Goal: Information Seeking & Learning: Learn about a topic

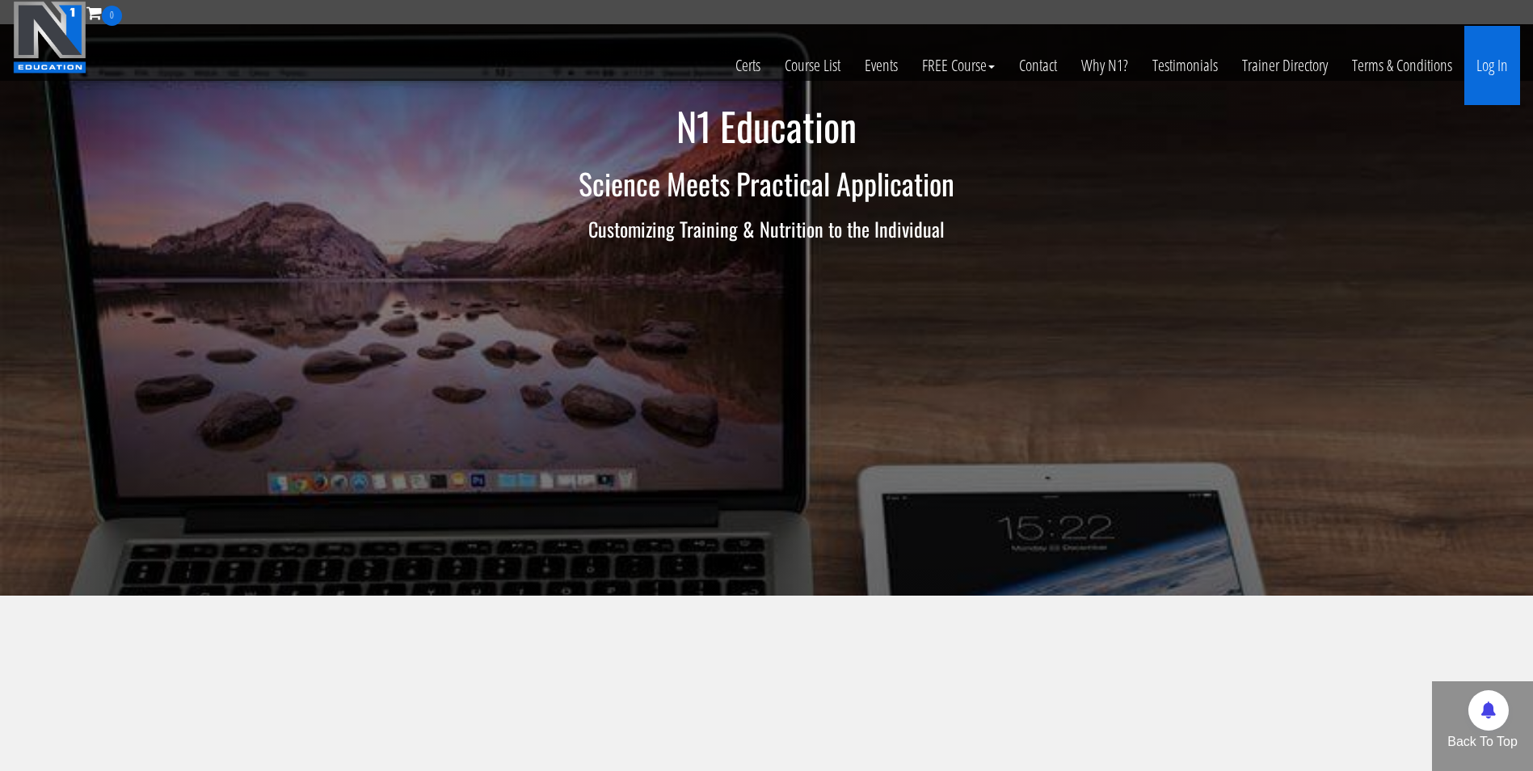
click at [1492, 57] on link "Log In" at bounding box center [1493, 65] width 56 height 79
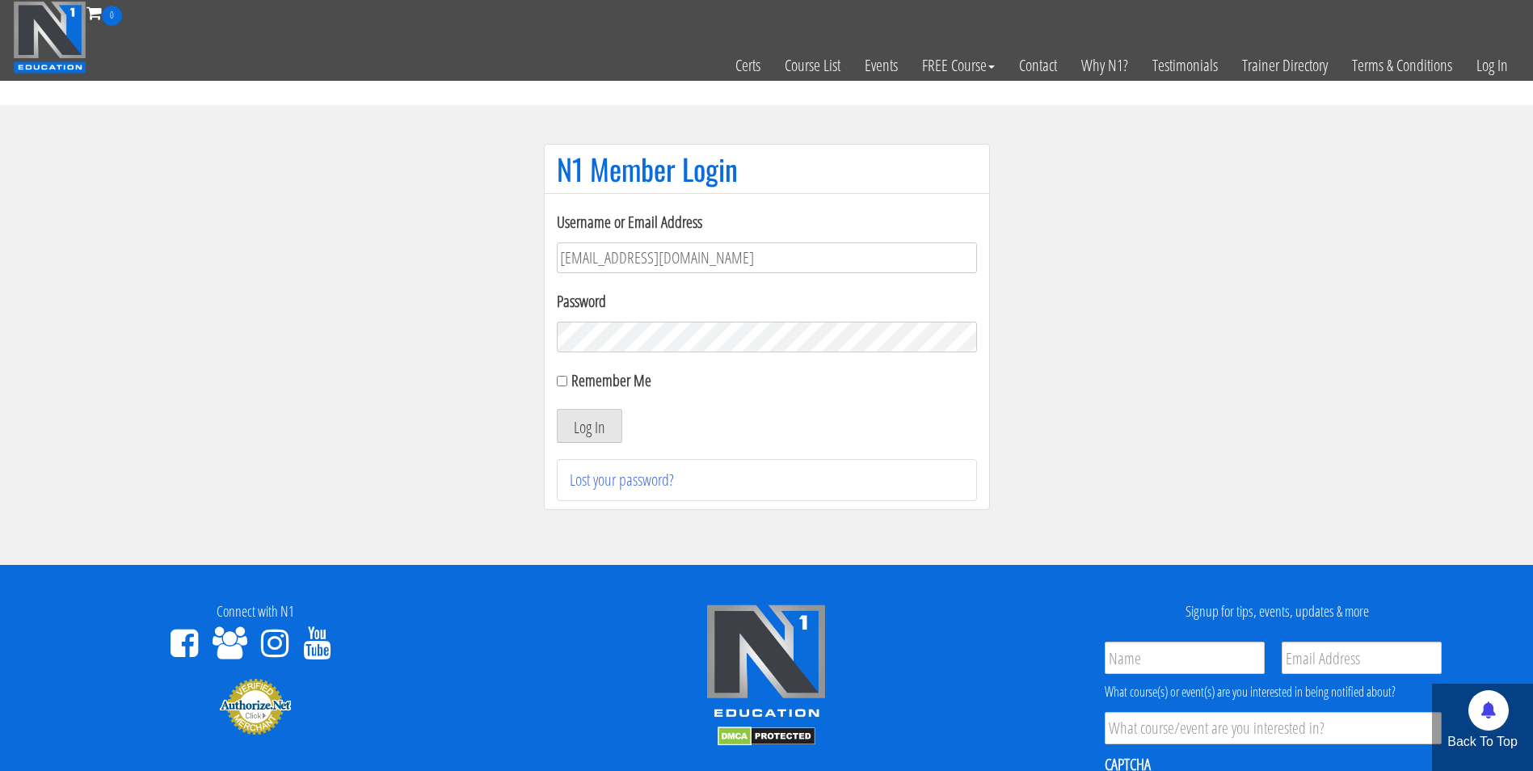
type input "darrennuzzo@gmail.com"
click at [557, 409] on button "Log In" at bounding box center [589, 426] width 65 height 34
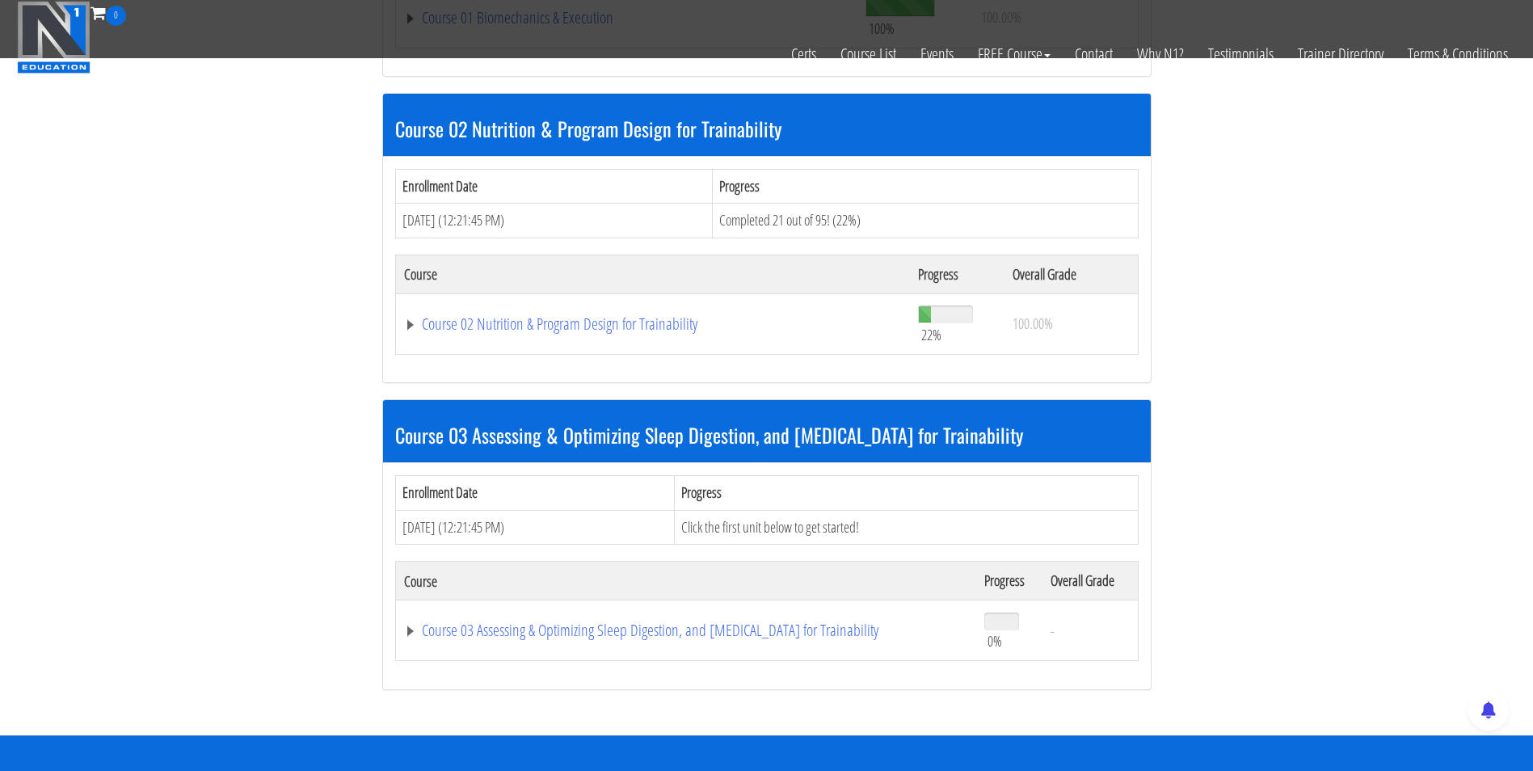
scroll to position [886, 0]
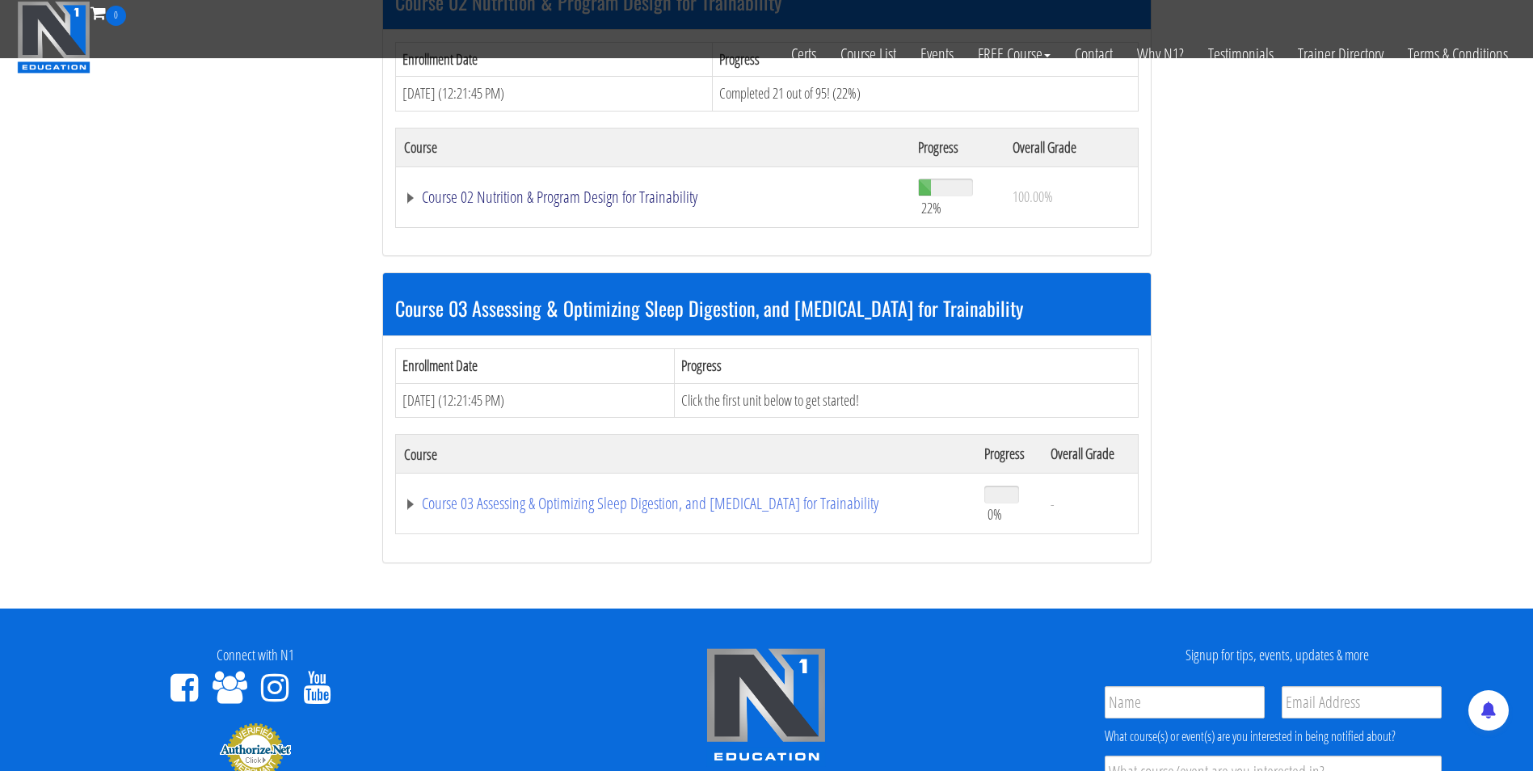
click at [517, 198] on link "Course 02 Nutrition & Program Design for Trainability" at bounding box center [653, 197] width 499 height 16
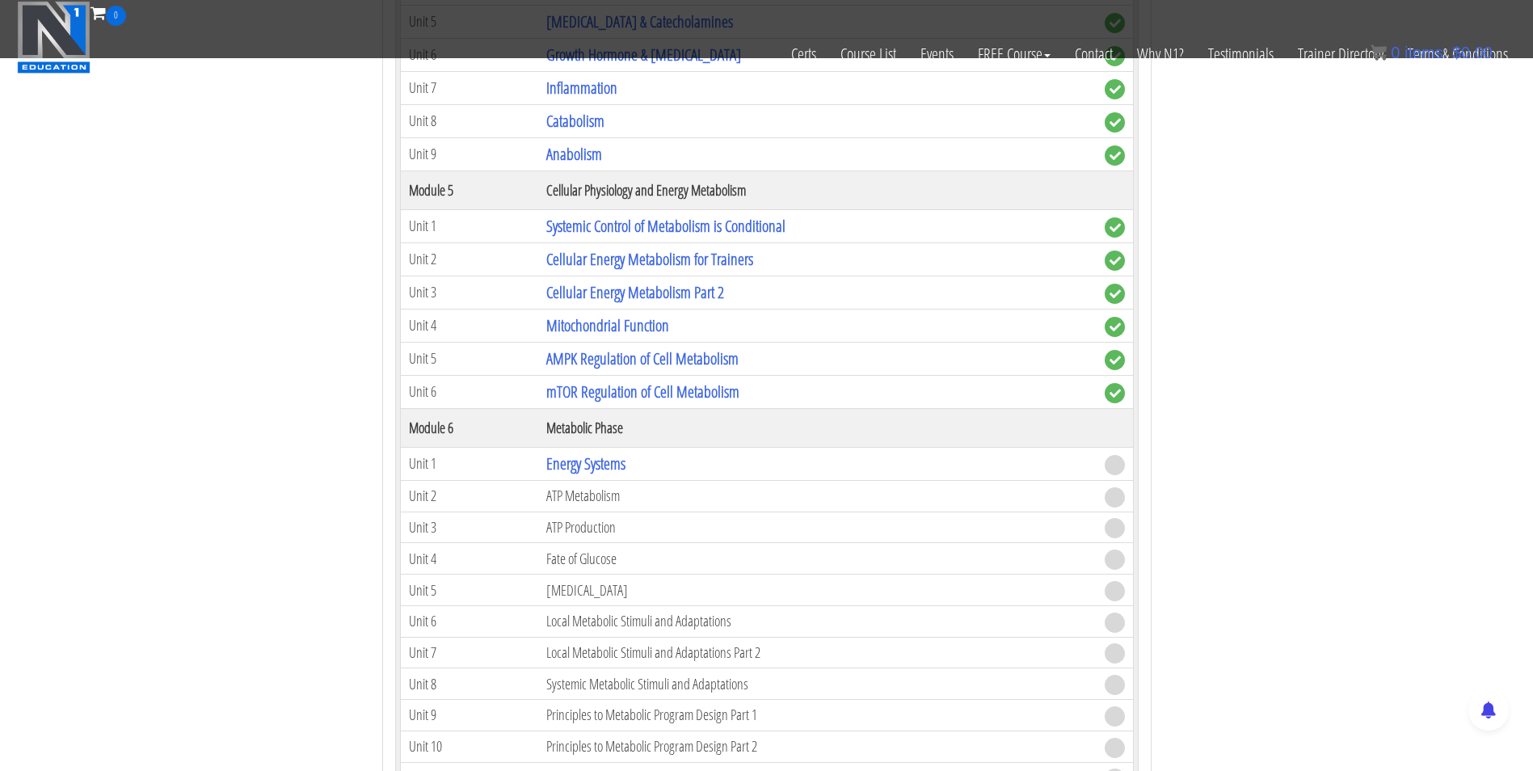
scroll to position [1599, 0]
click at [605, 464] on link "Energy Systems" at bounding box center [585, 464] width 79 height 22
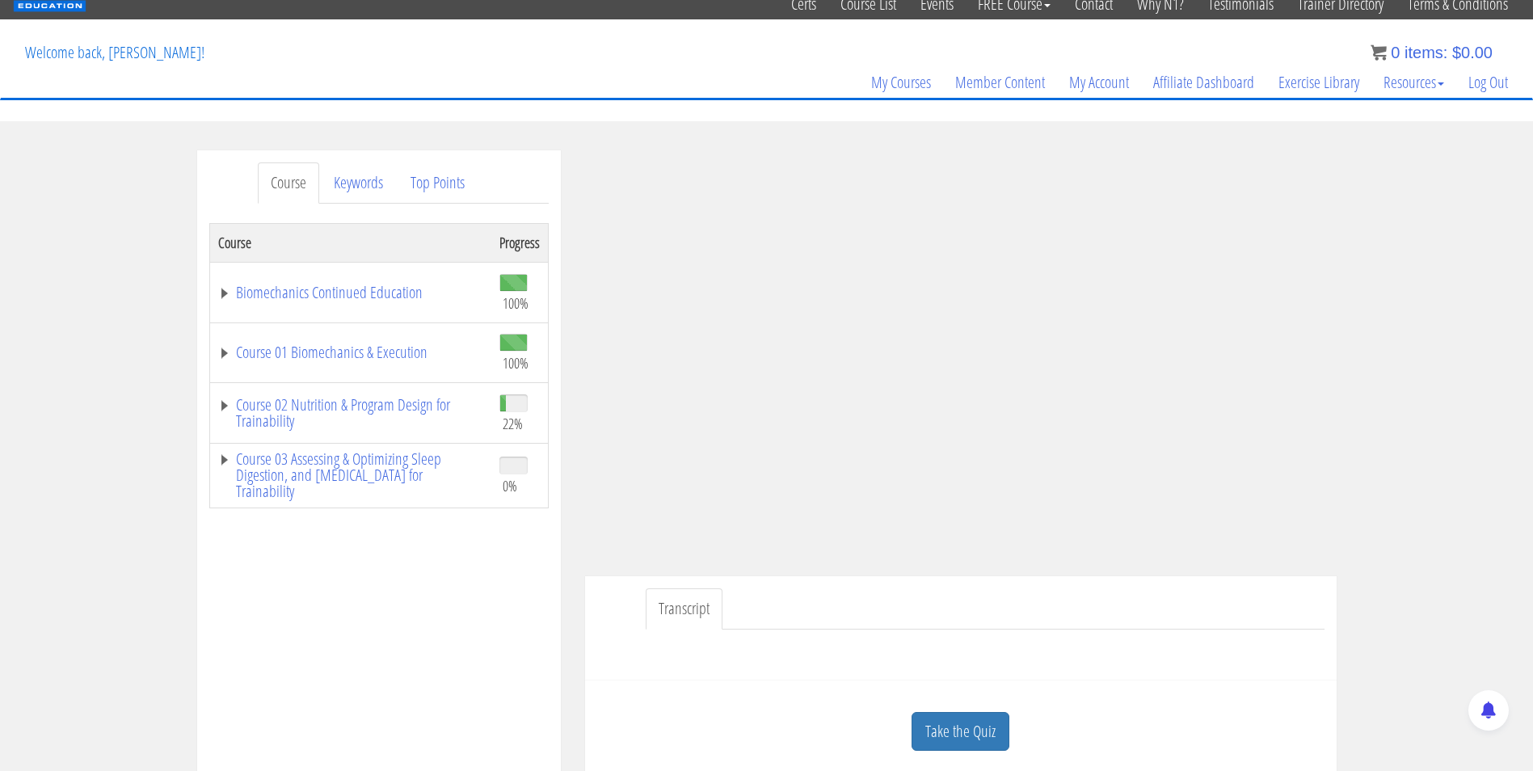
scroll to position [60, 0]
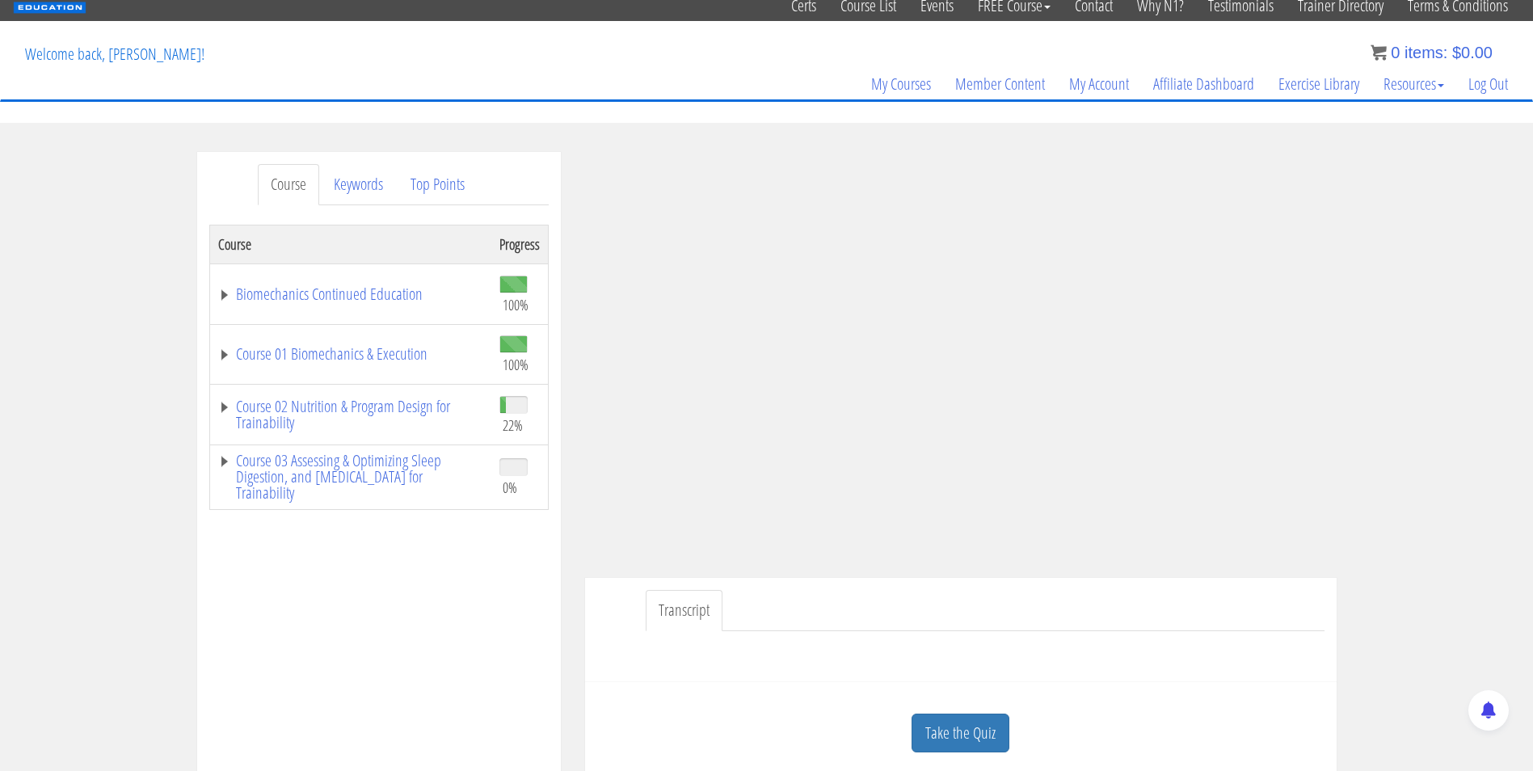
click at [942, 639] on div at bounding box center [961, 650] width 728 height 39
click at [1386, 333] on div "Course Keywords Top Points Course Progress Biomechanics Continued Education 100…" at bounding box center [766, 608] width 1533 height 913
click at [1149, 132] on section "Course Keywords Top Points Course Progress Biomechanics Continued Education 100…" at bounding box center [766, 609] width 1533 height 972
click at [942, 715] on link "Take the Quiz" at bounding box center [961, 734] width 98 height 40
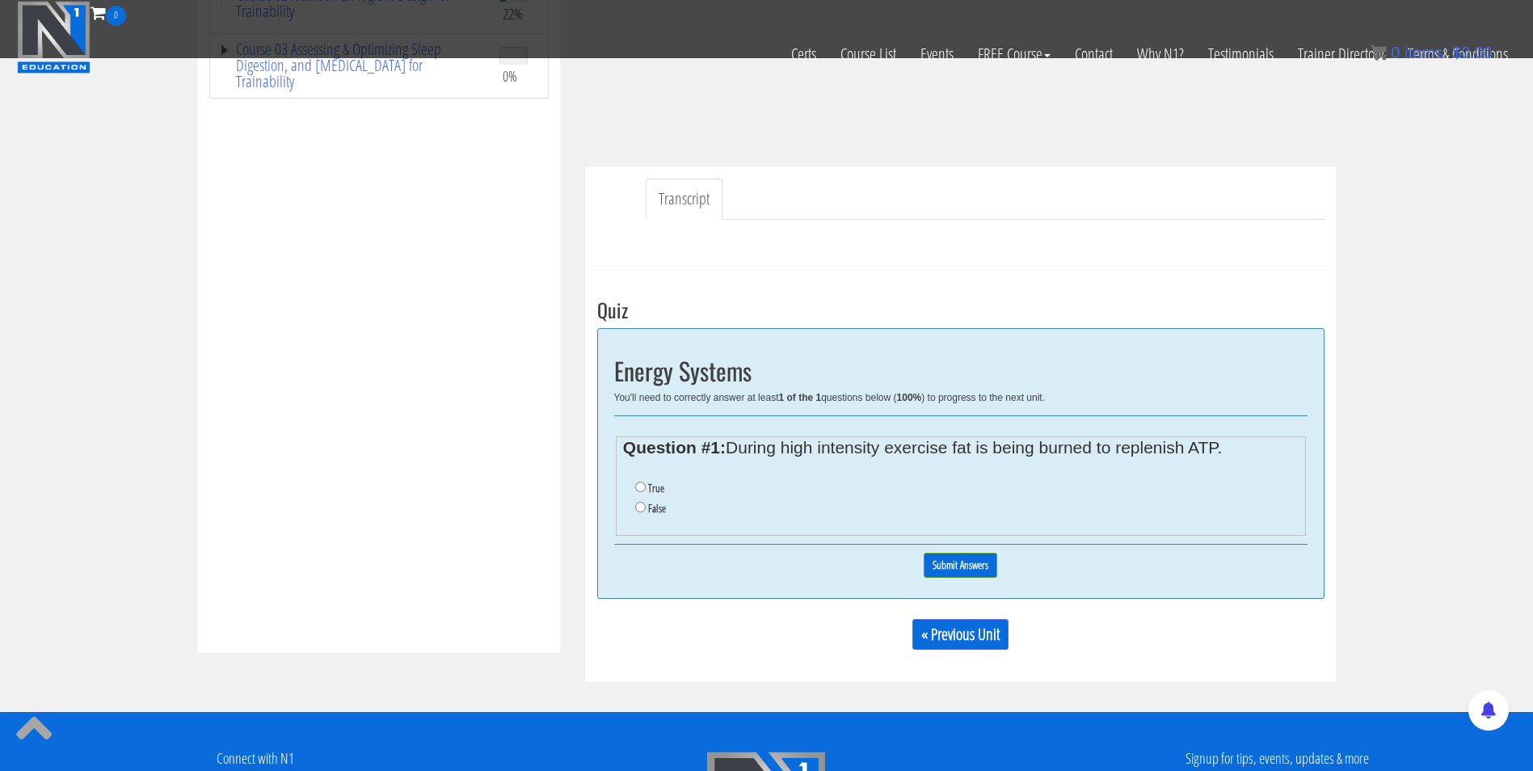
scroll to position [370, 0]
click at [635, 483] on input "True" at bounding box center [640, 486] width 11 height 11
radio input "true"
click at [972, 566] on input "Submit Answers" at bounding box center [961, 564] width 74 height 25
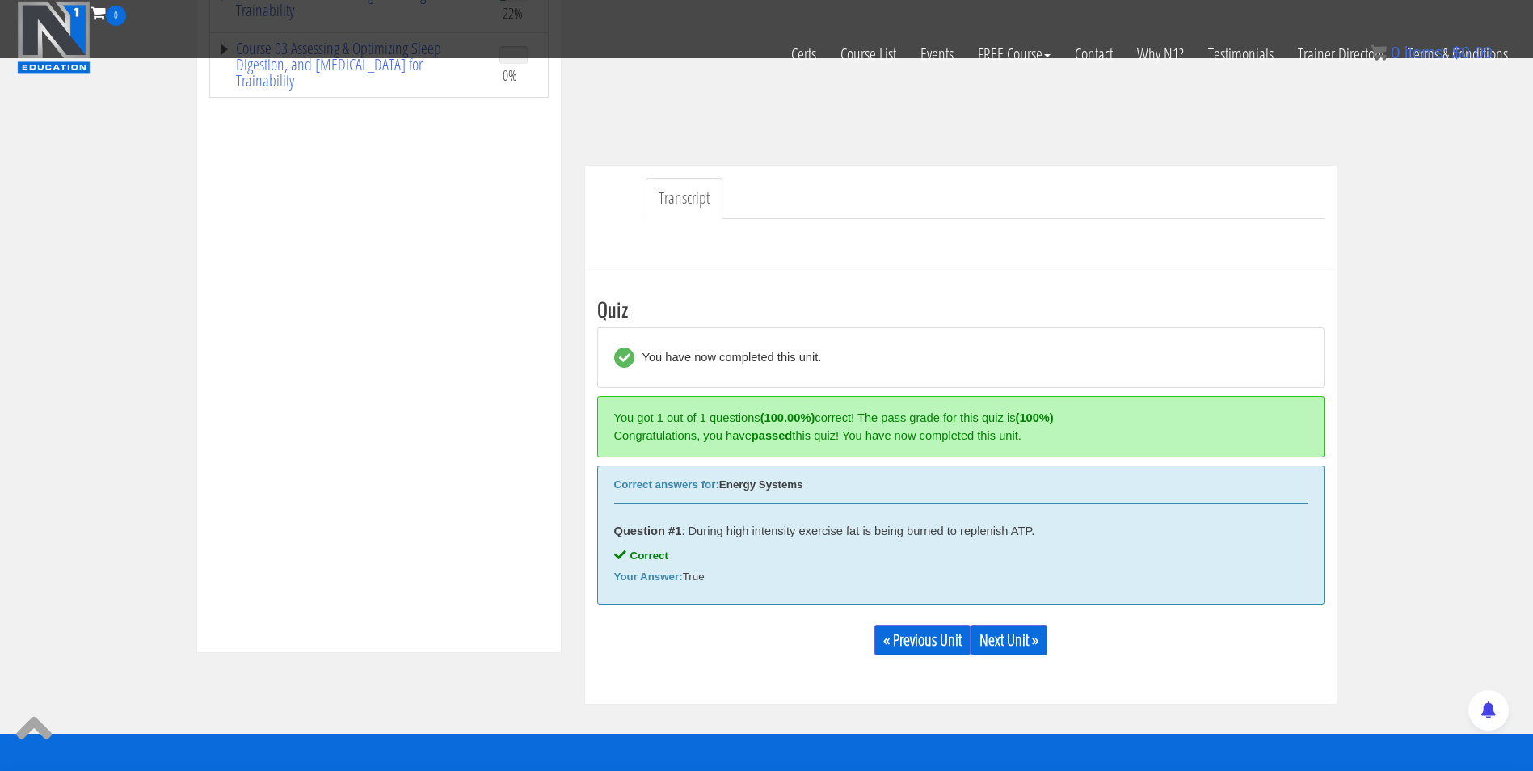
scroll to position [617, 0]
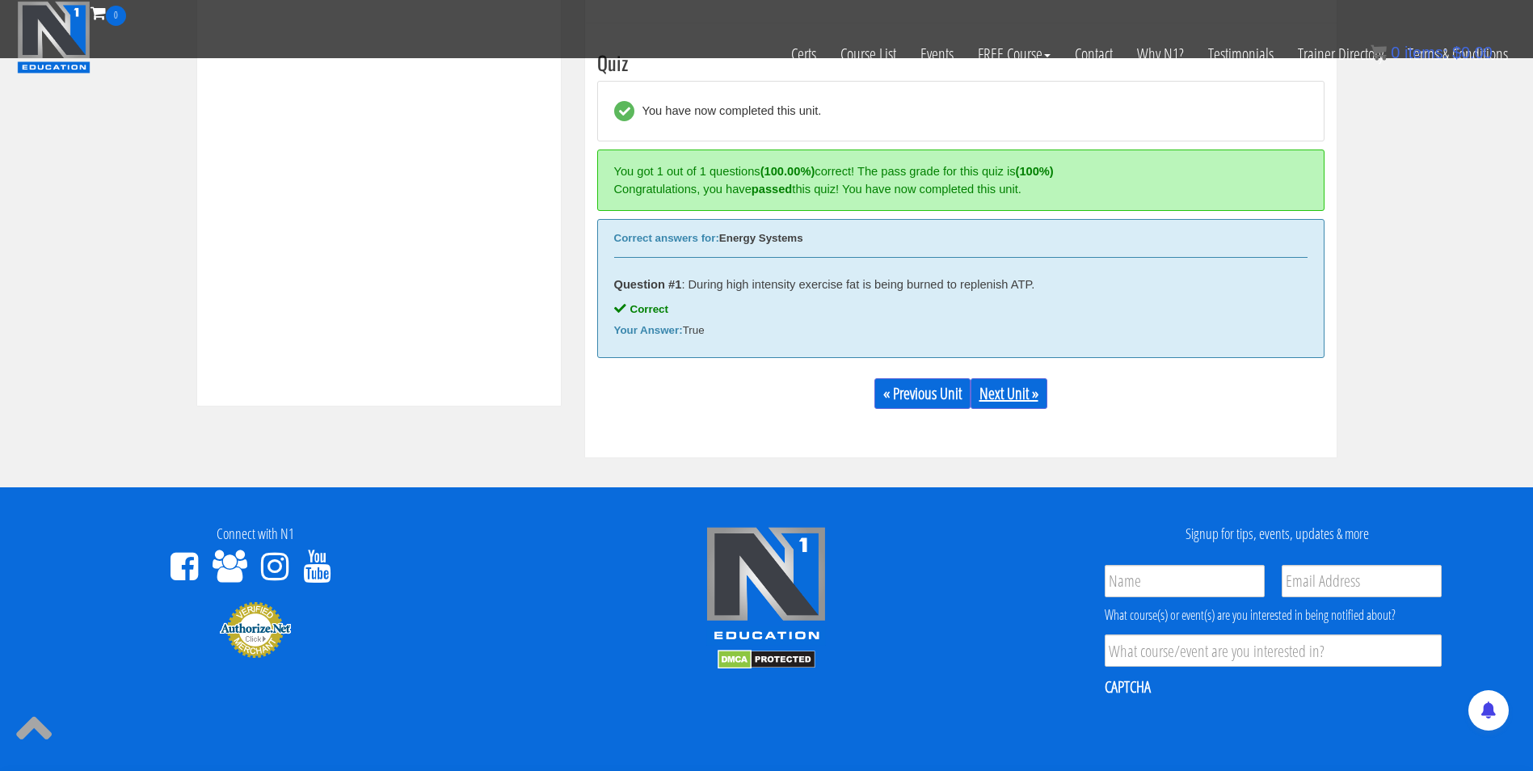
click at [1001, 406] on link "Next Unit »" at bounding box center [1009, 393] width 77 height 31
